Goal: Transaction & Acquisition: Purchase product/service

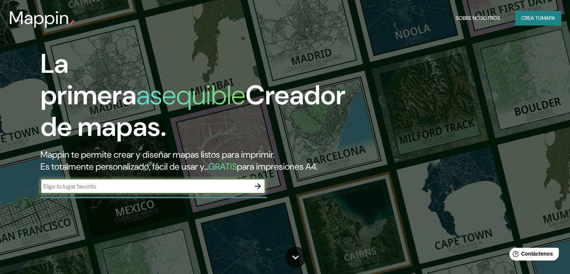
click at [542, 22] on font "mapa" at bounding box center [548, 18] width 13 height 10
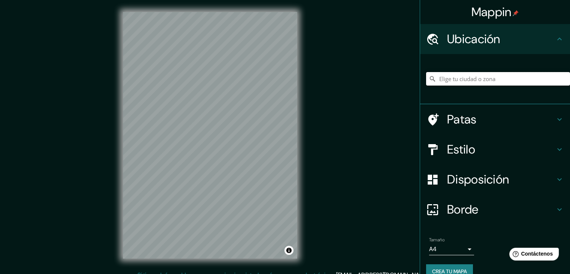
click at [468, 83] on input "Elige tu ciudad o zona" at bounding box center [498, 78] width 144 height 13
type input "Piura, Departamento de Piura, Perú"
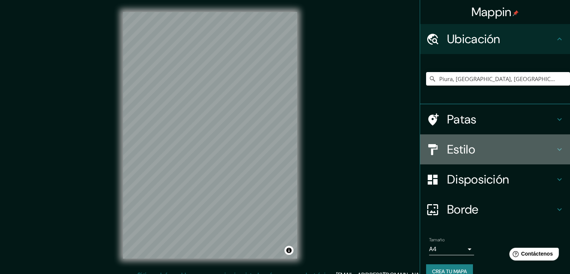
click at [463, 145] on font "Estilo" at bounding box center [461, 149] width 28 height 16
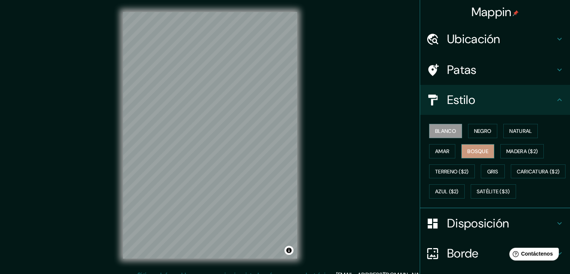
click at [486, 149] on button "Bosque" at bounding box center [477, 151] width 33 height 14
drag, startPoint x: 524, startPoint y: 123, endPoint x: 523, endPoint y: 129, distance: 6.0
click at [524, 123] on div "Blanco Negro Natural Amar Bosque Madera ($2) Terreno ($2) Gris Caricatura ($2) …" at bounding box center [498, 161] width 144 height 81
drag, startPoint x: 523, startPoint y: 129, endPoint x: 314, endPoint y: 204, distance: 222.2
click at [523, 129] on font "Natural" at bounding box center [520, 130] width 22 height 7
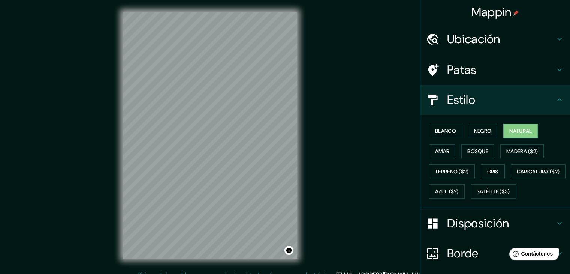
click at [319, 264] on div "Mappin Ubicación Piura, Departamento de Piura, Perú Piura Departamento de Piura…" at bounding box center [285, 141] width 570 height 282
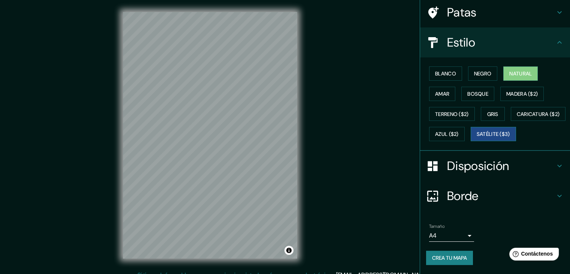
scroll to position [76, 0]
click at [449, 258] on font "Crea tu mapa" at bounding box center [449, 257] width 35 height 7
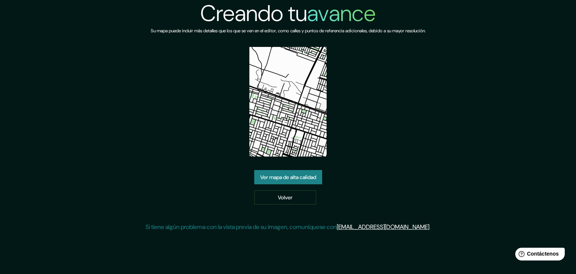
click at [301, 177] on font "Ver mapa de alta calidad" at bounding box center [288, 177] width 56 height 7
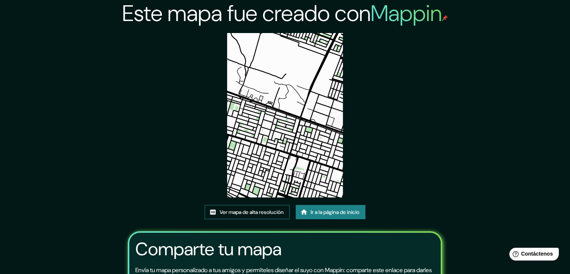
drag, startPoint x: 340, startPoint y: 126, endPoint x: 259, endPoint y: 212, distance: 118.3
click at [259, 212] on font "Ver mapa de alta resolución" at bounding box center [252, 211] width 64 height 7
